Goal: Complete application form: Complete application form

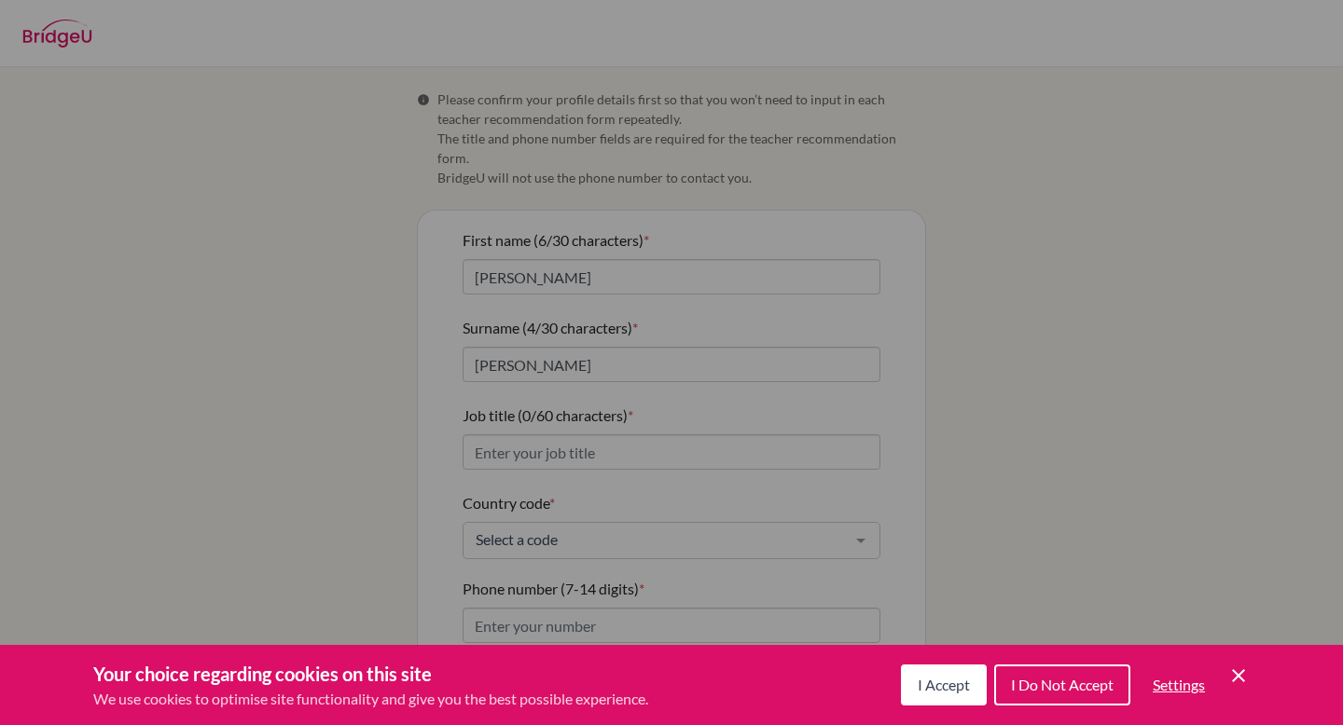
click at [959, 689] on span "I Accept" at bounding box center [944, 685] width 52 height 18
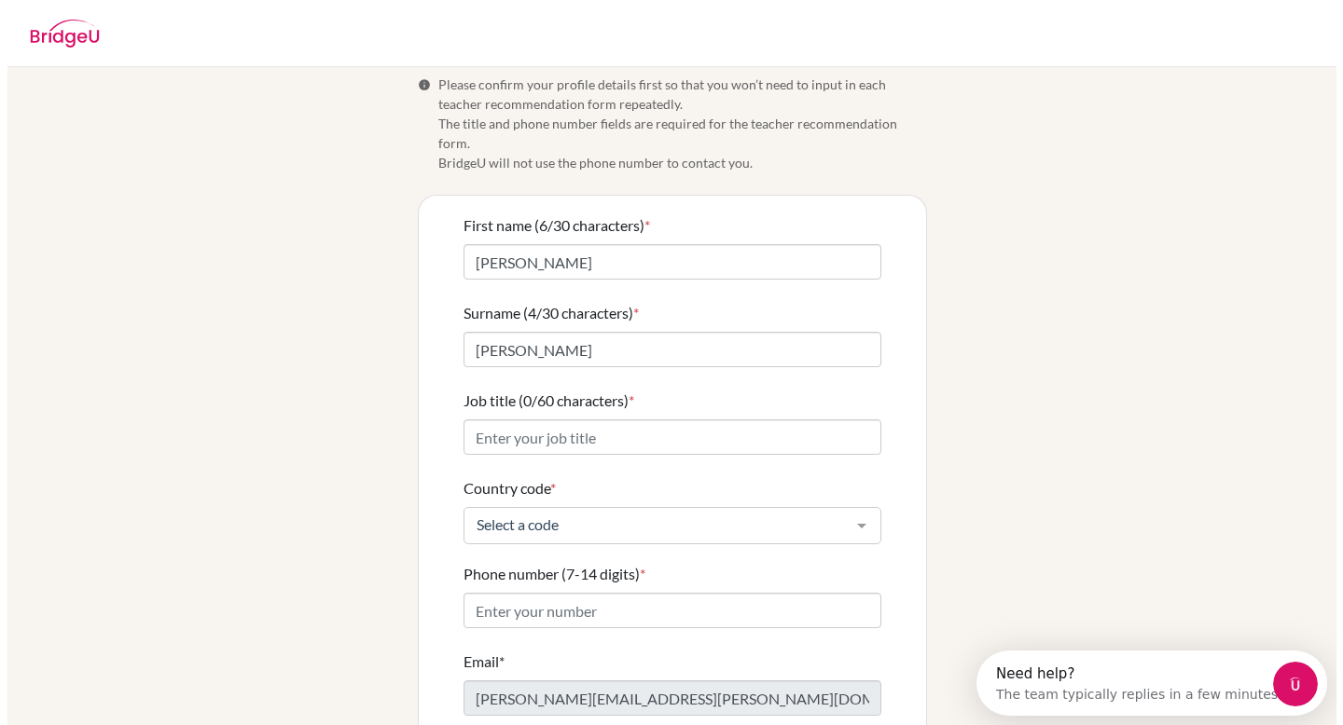
scroll to position [108, 0]
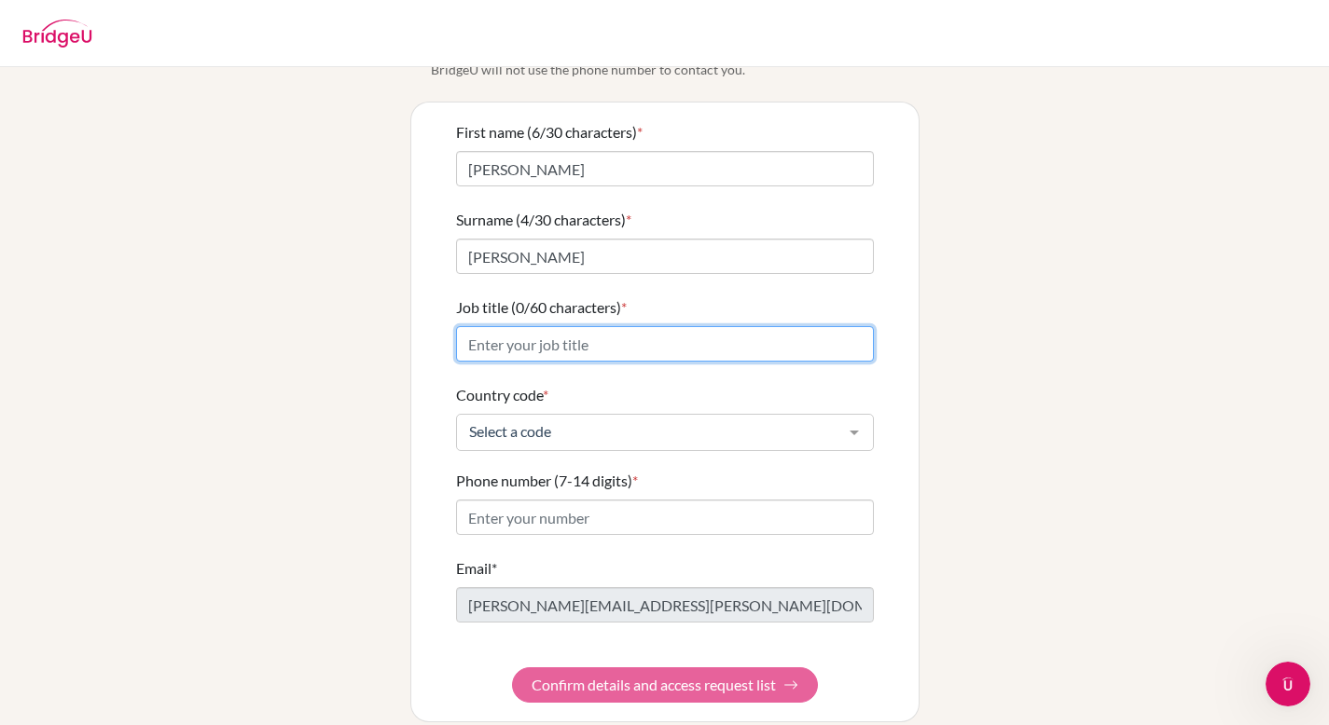
click at [574, 326] on input "Job title (0/60 characters) *" at bounding box center [665, 343] width 418 height 35
type input "Inclusive Education Coordinator"
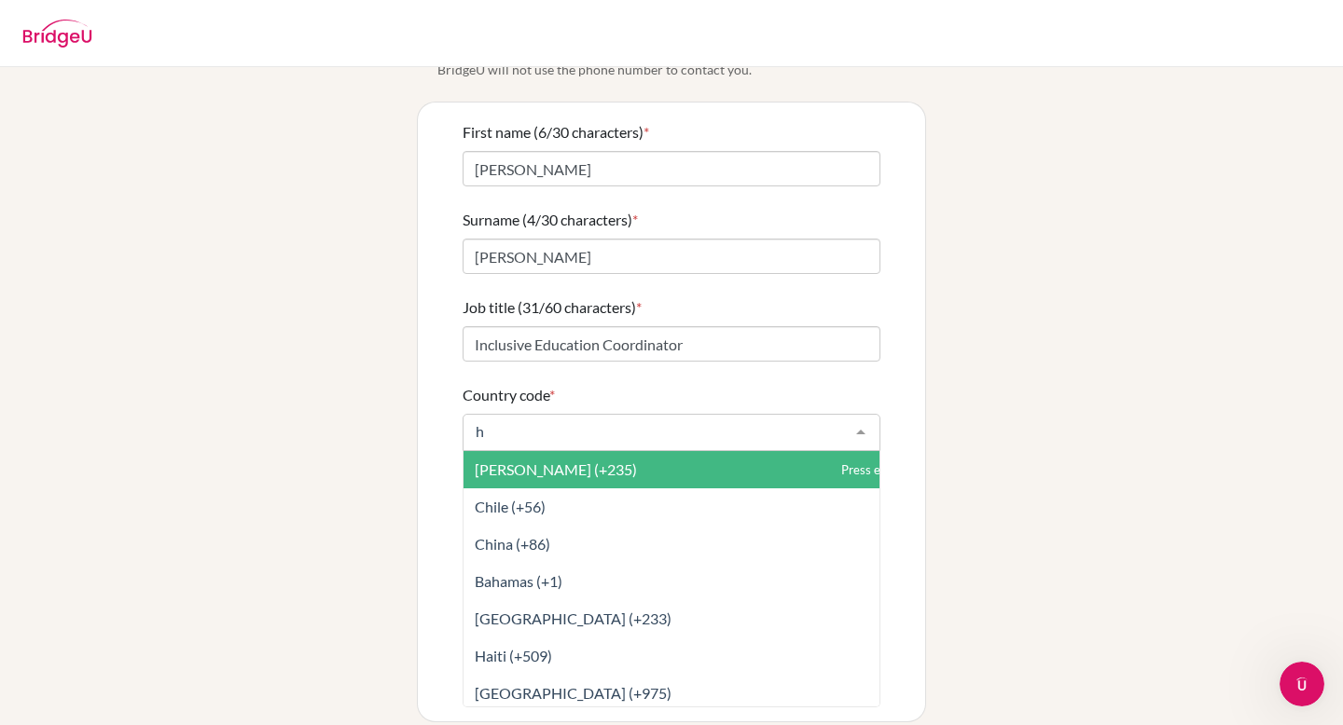
type input "ho"
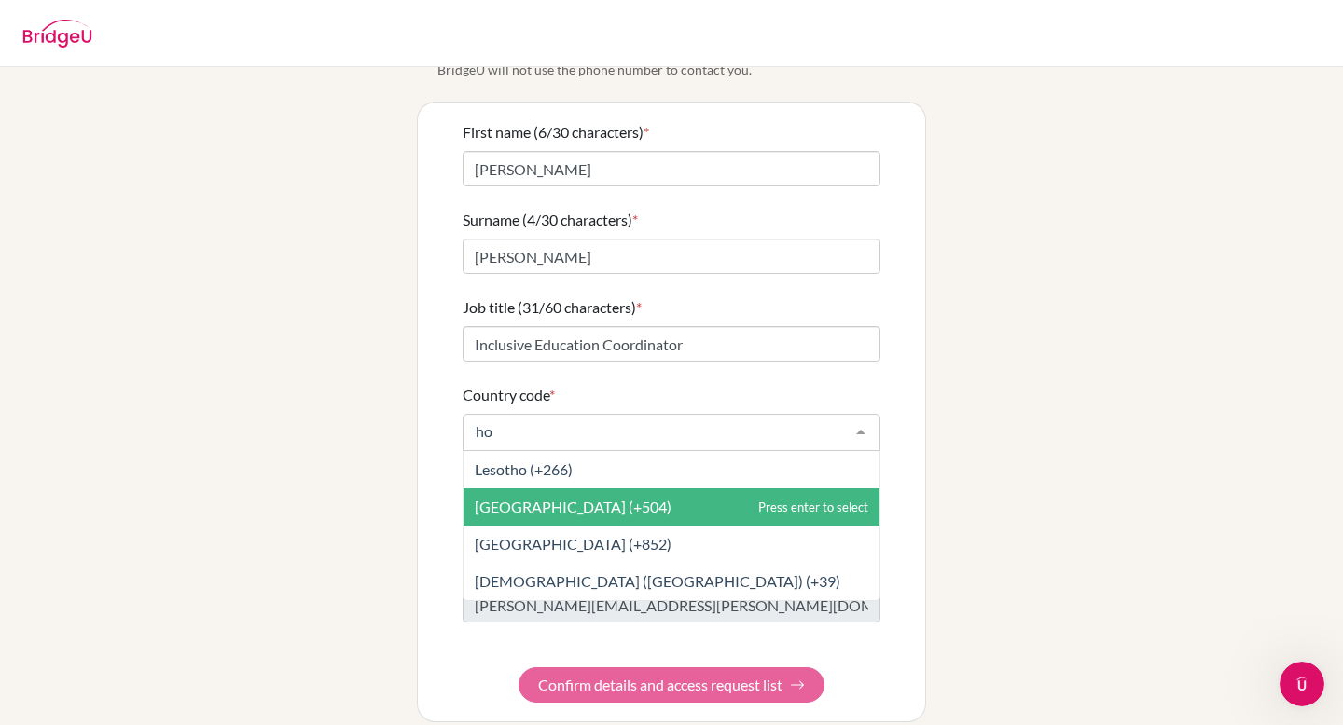
click at [630, 499] on span "Honduras (+504)" at bounding box center [671, 507] width 416 height 37
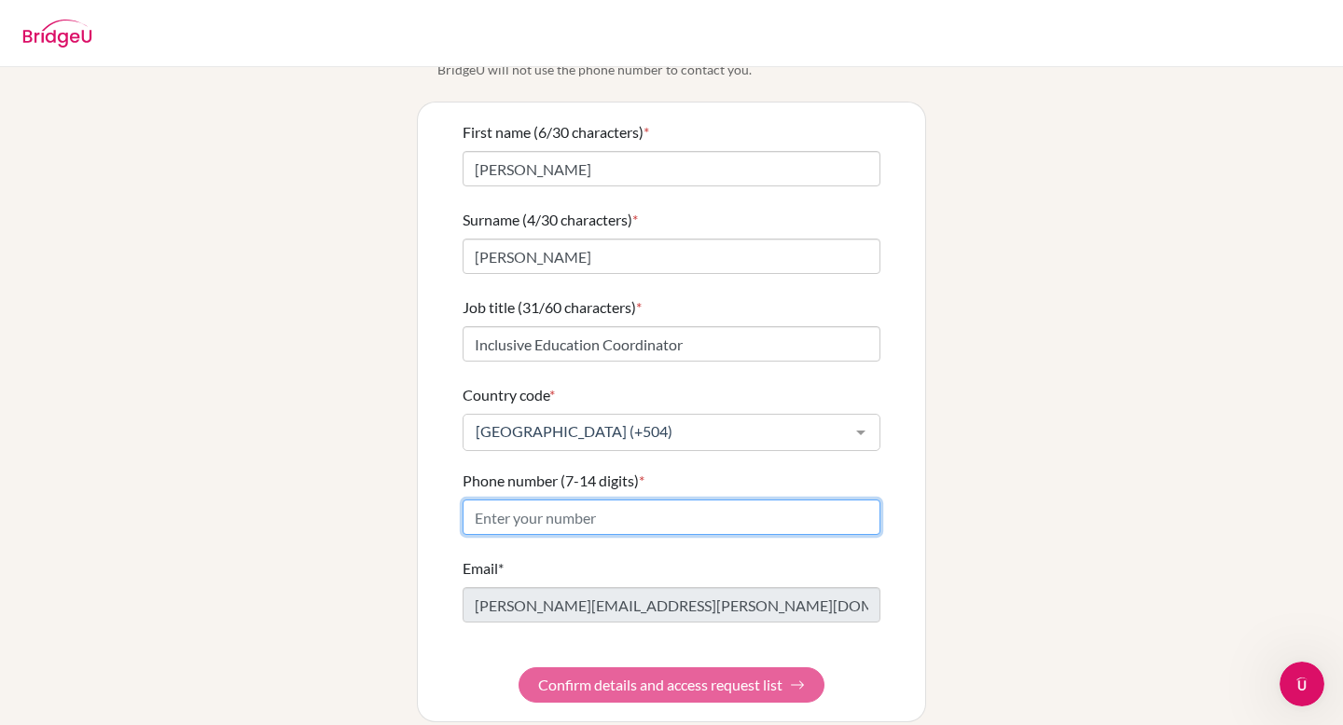
click at [596, 500] on input "Phone number (7-14 digits) *" at bounding box center [672, 517] width 418 height 35
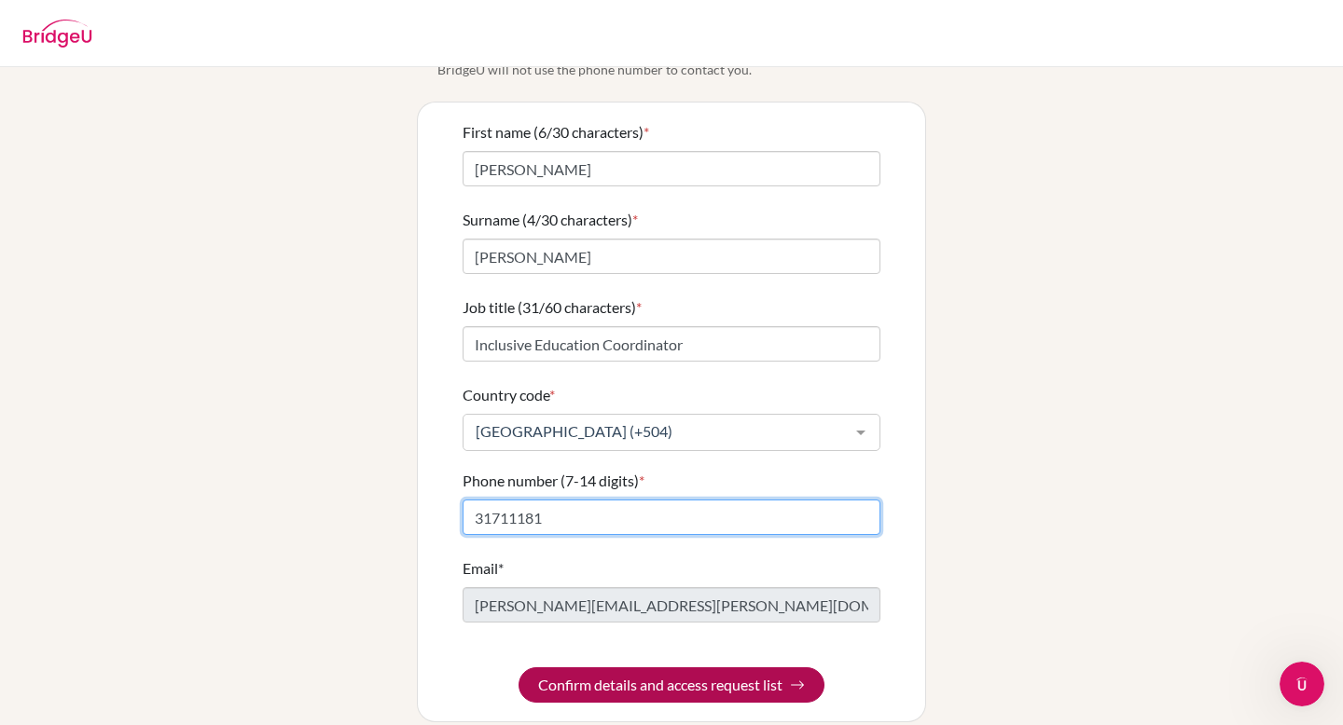
type input "31711181"
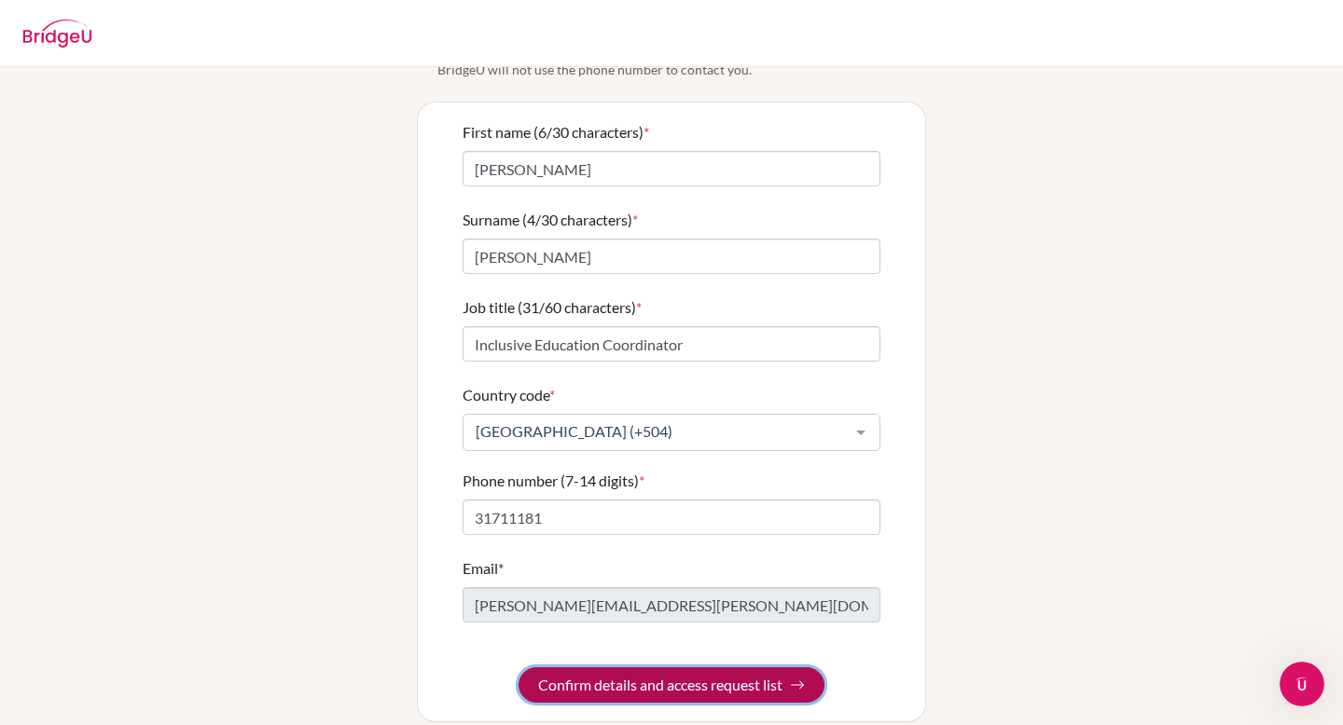
click at [719, 672] on button "Confirm details and access request list" at bounding box center [671, 685] width 306 height 35
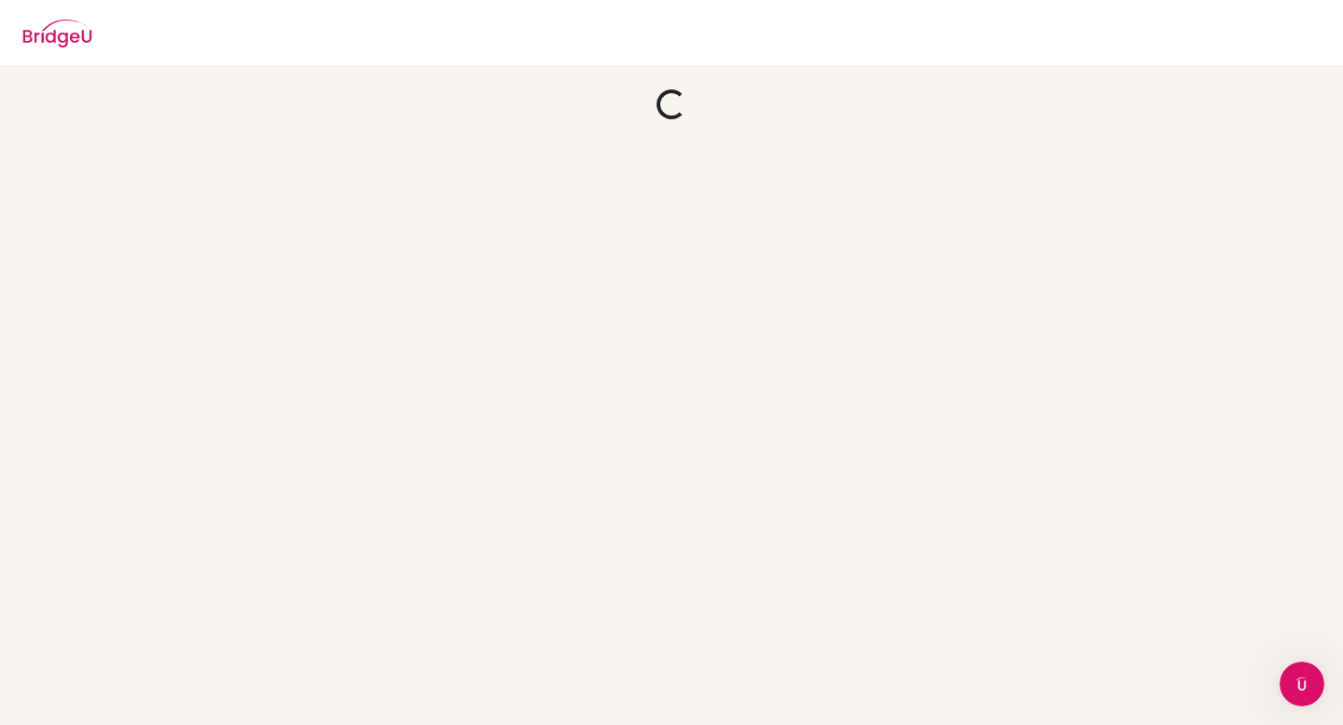
scroll to position [0, 0]
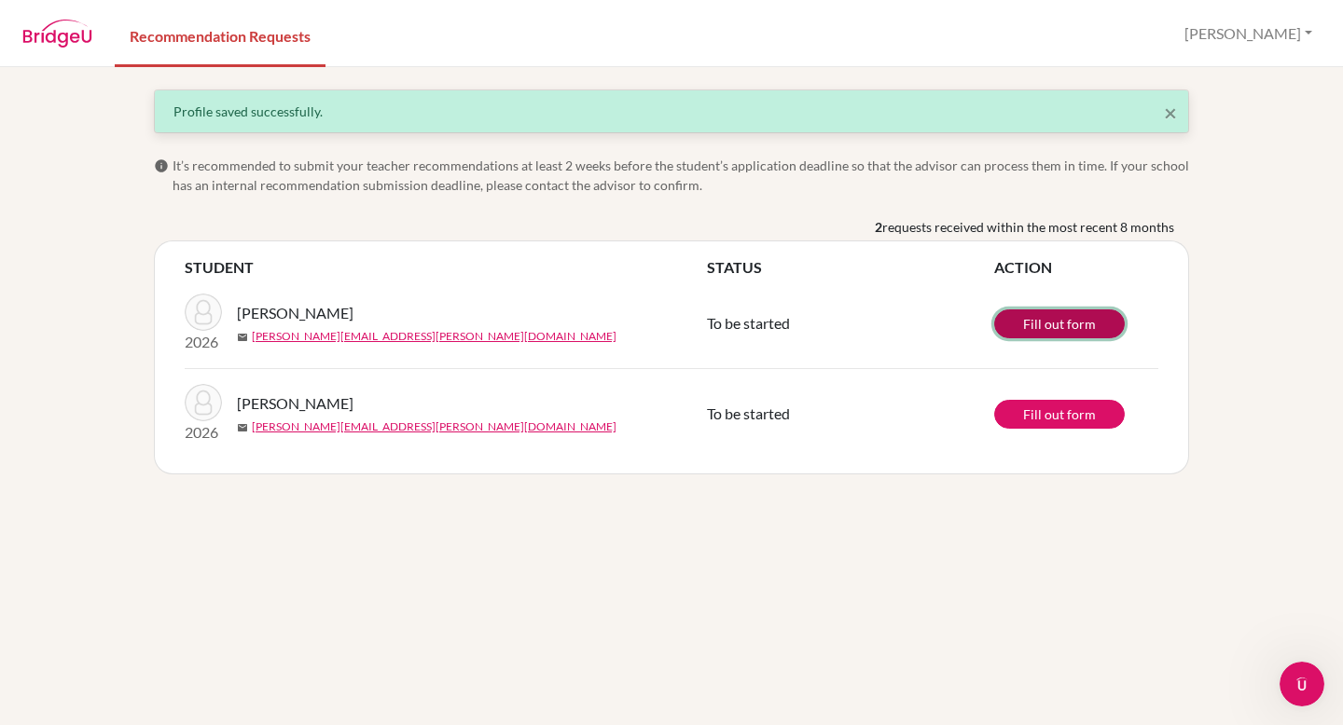
click at [1087, 324] on link "Fill out form" at bounding box center [1059, 324] width 131 height 29
click at [1016, 331] on link "Fill out form" at bounding box center [1059, 324] width 131 height 29
